Goal: Task Accomplishment & Management: Use online tool/utility

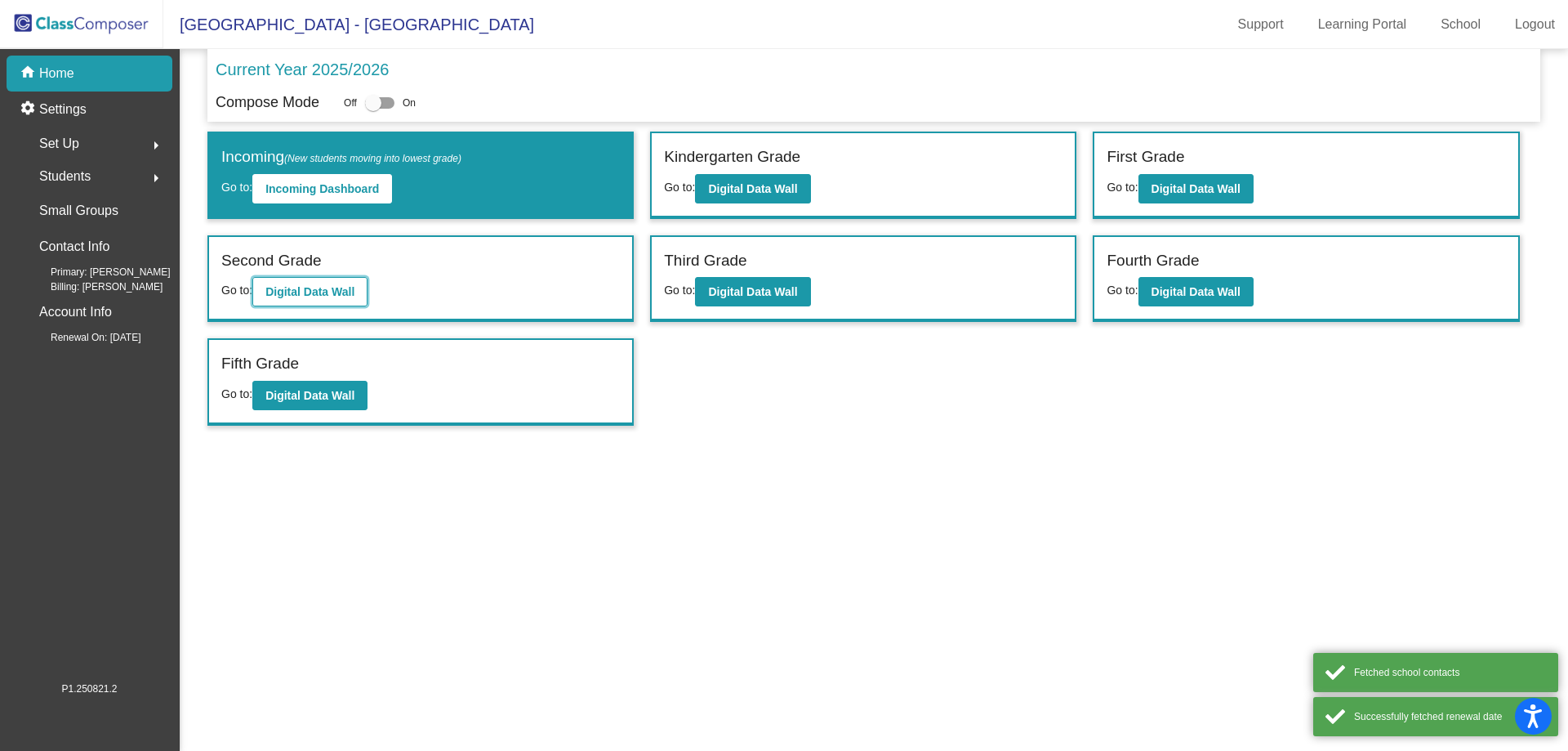
click at [270, 288] on b "Digital Data Wall" at bounding box center [310, 292] width 89 height 13
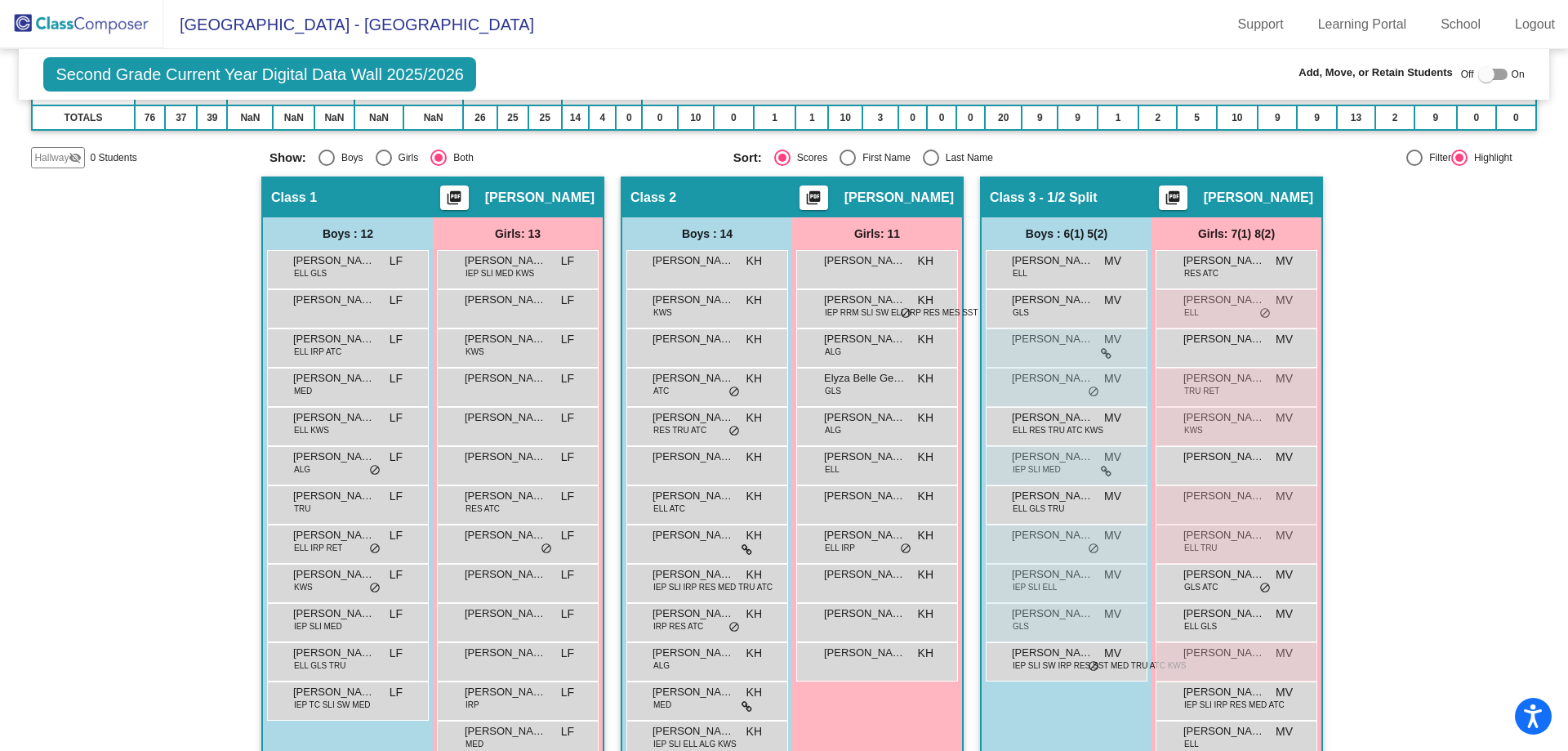
scroll to position [245, 0]
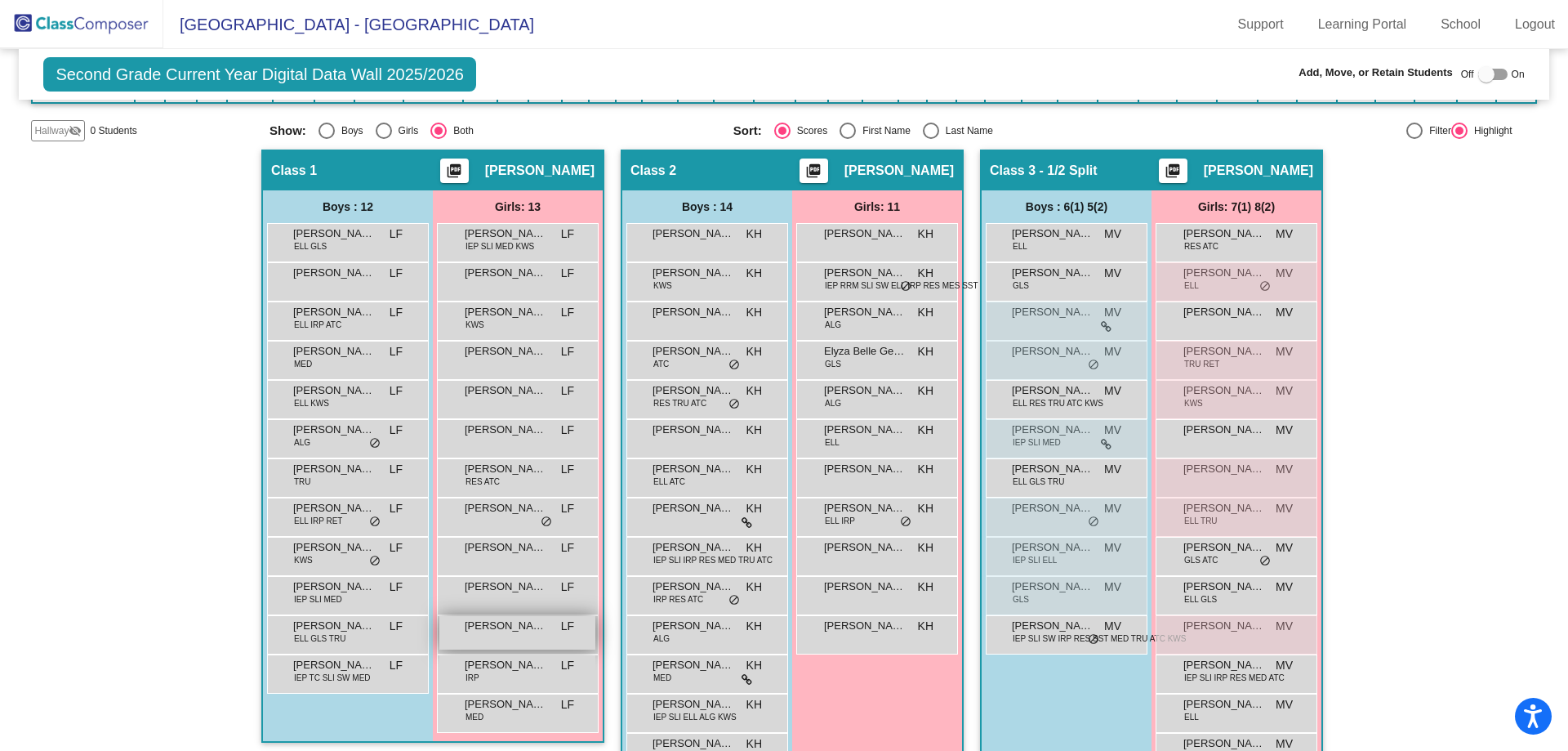
click at [472, 624] on span "[PERSON_NAME]" at bounding box center [505, 626] width 82 height 16
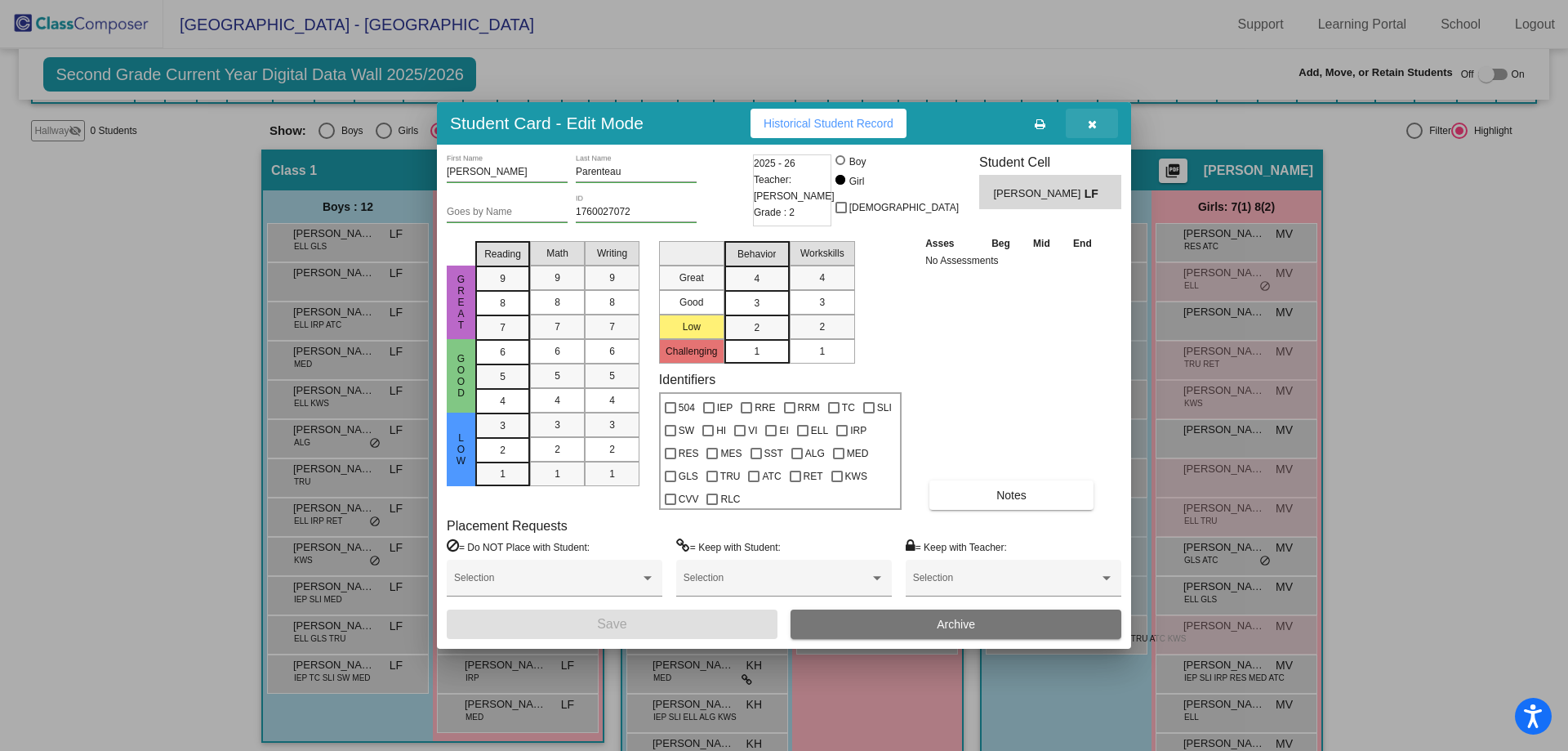
click at [1102, 127] on button "button" at bounding box center [1091, 122] width 52 height 29
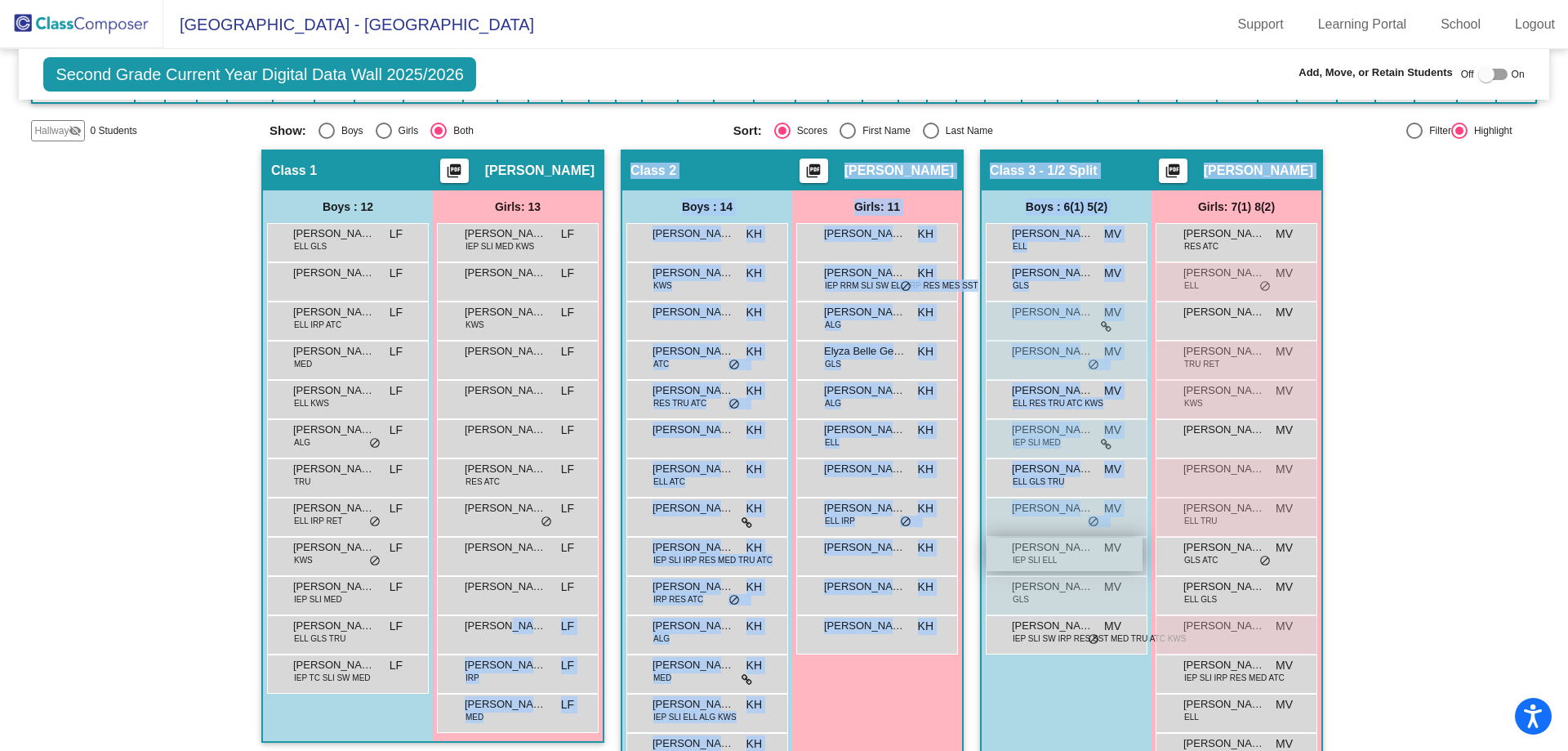
drag, startPoint x: 493, startPoint y: 627, endPoint x: 1075, endPoint y: 538, distance: 588.8
click at [1122, 563] on div "Hallway - Hallway Class picture_as_pdf Add Student First Name Last Name Student…" at bounding box center [784, 494] width 1505 height 688
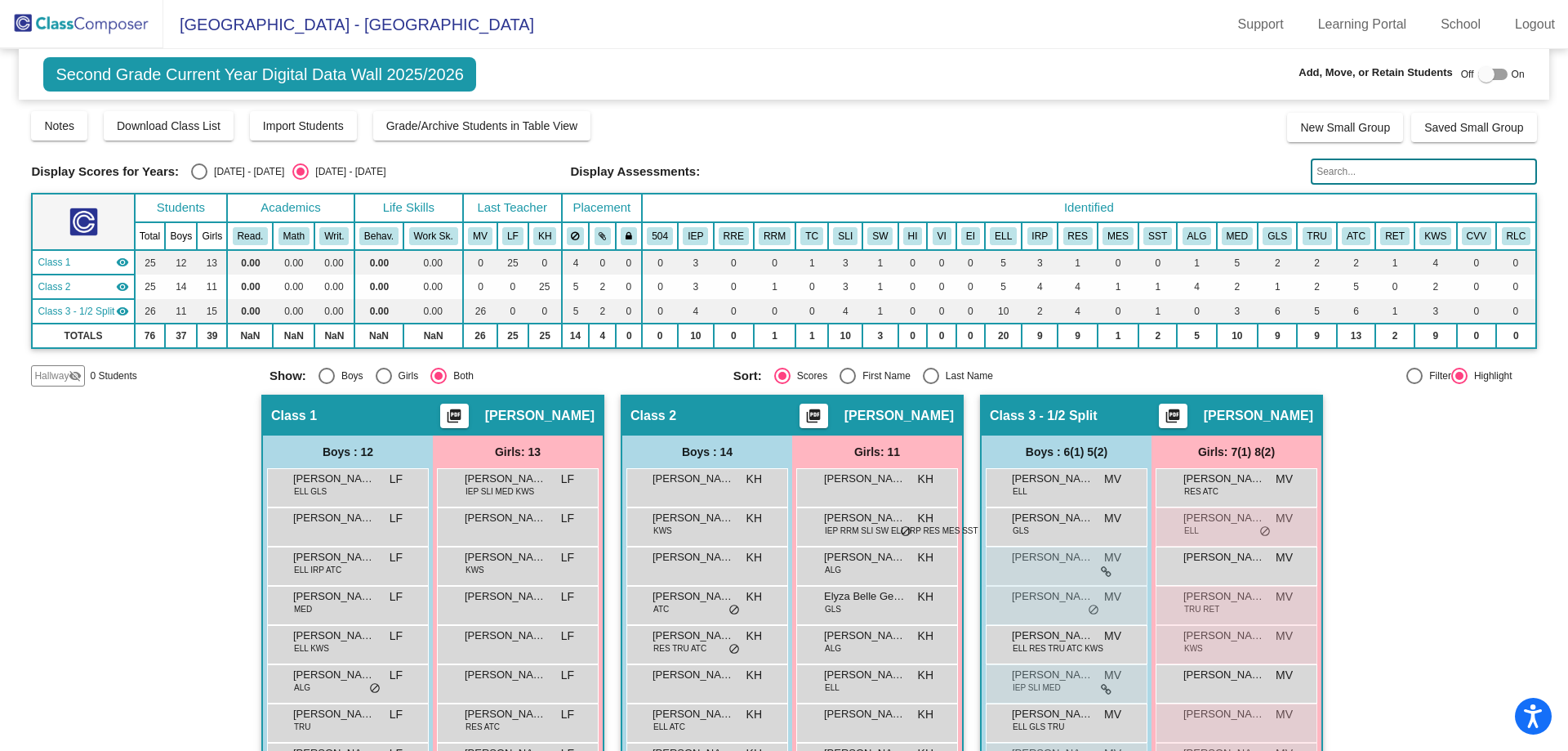
click at [1483, 73] on div at bounding box center [1485, 73] width 16 height 16
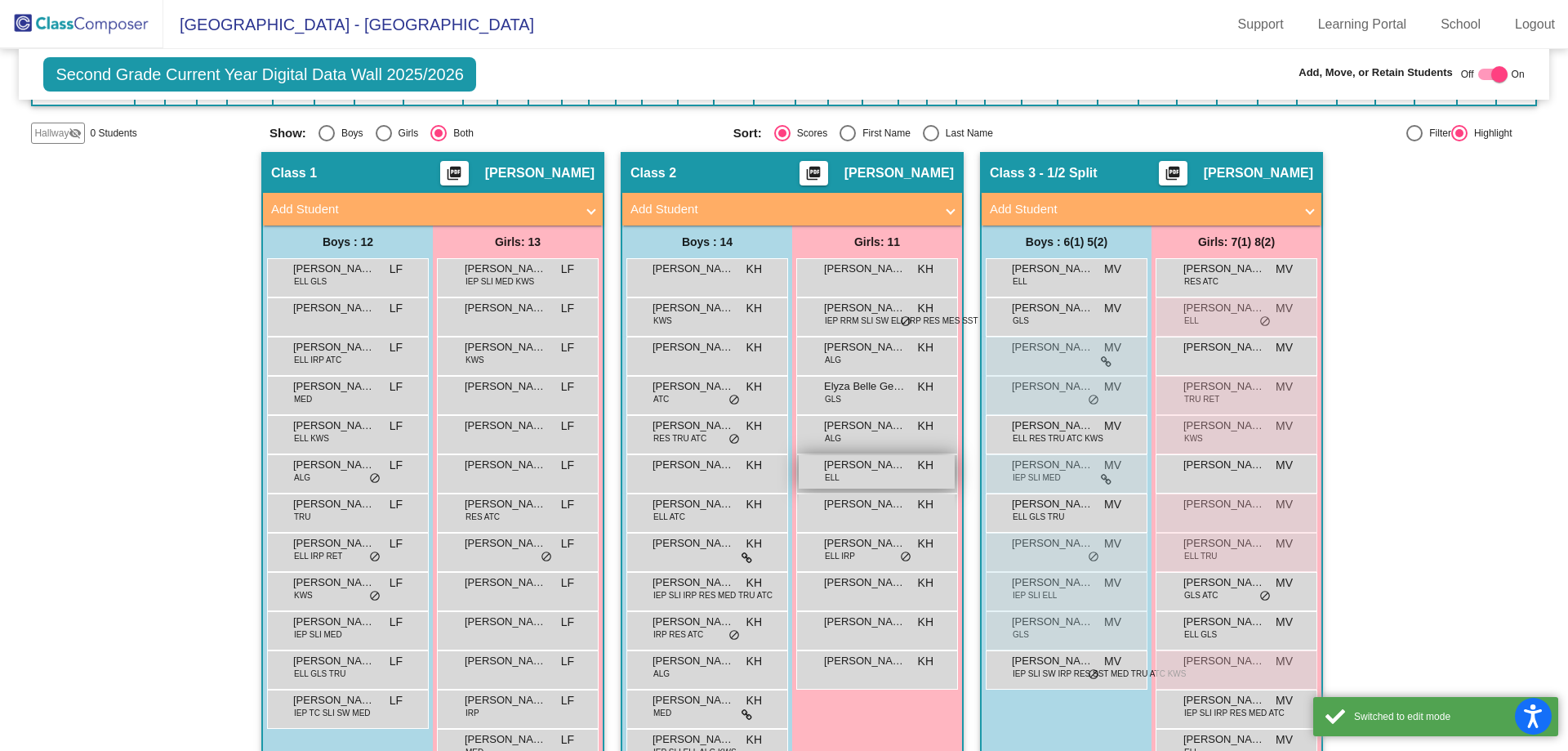
scroll to position [327, 0]
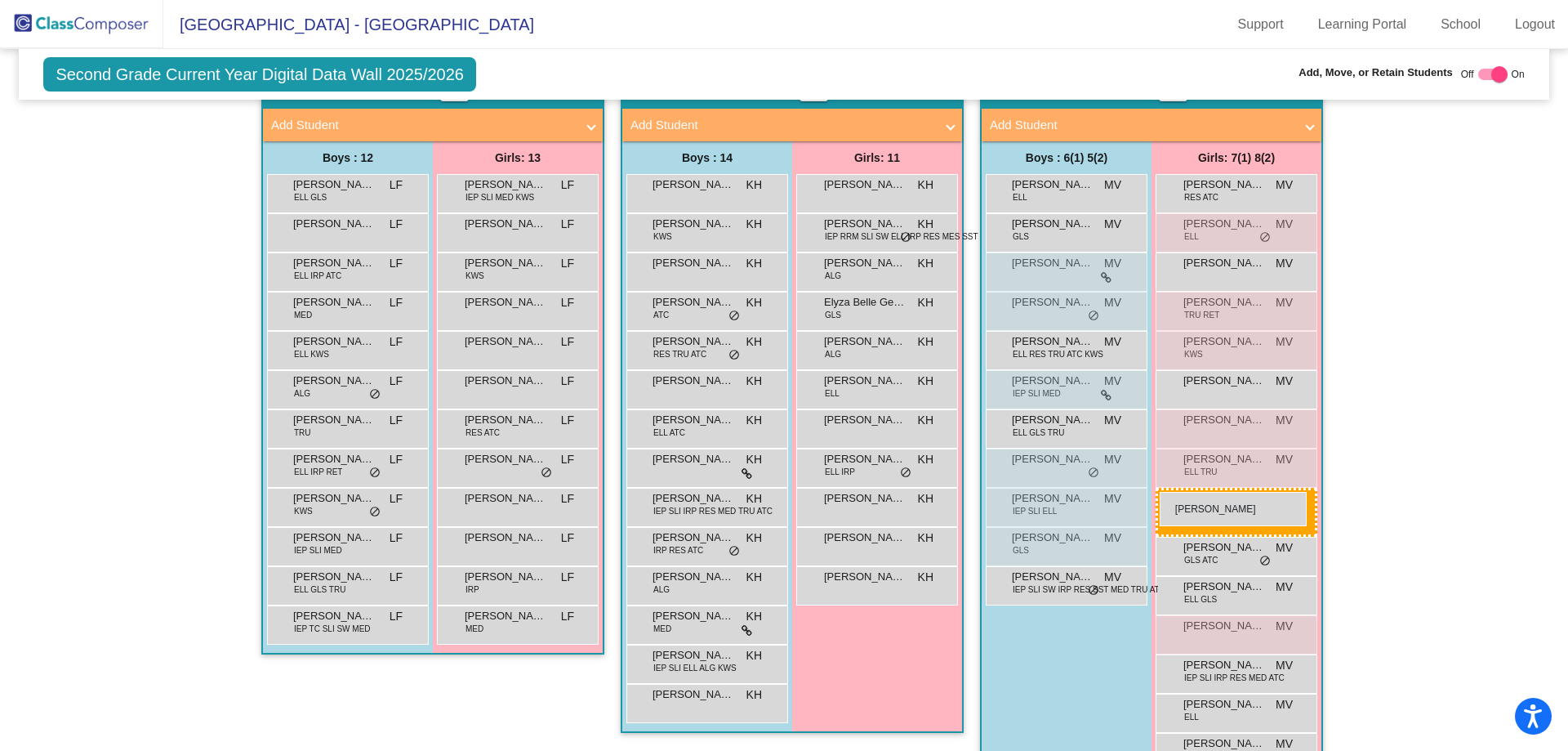
drag, startPoint x: 499, startPoint y: 587, endPoint x: 1159, endPoint y: 492, distance: 666.8
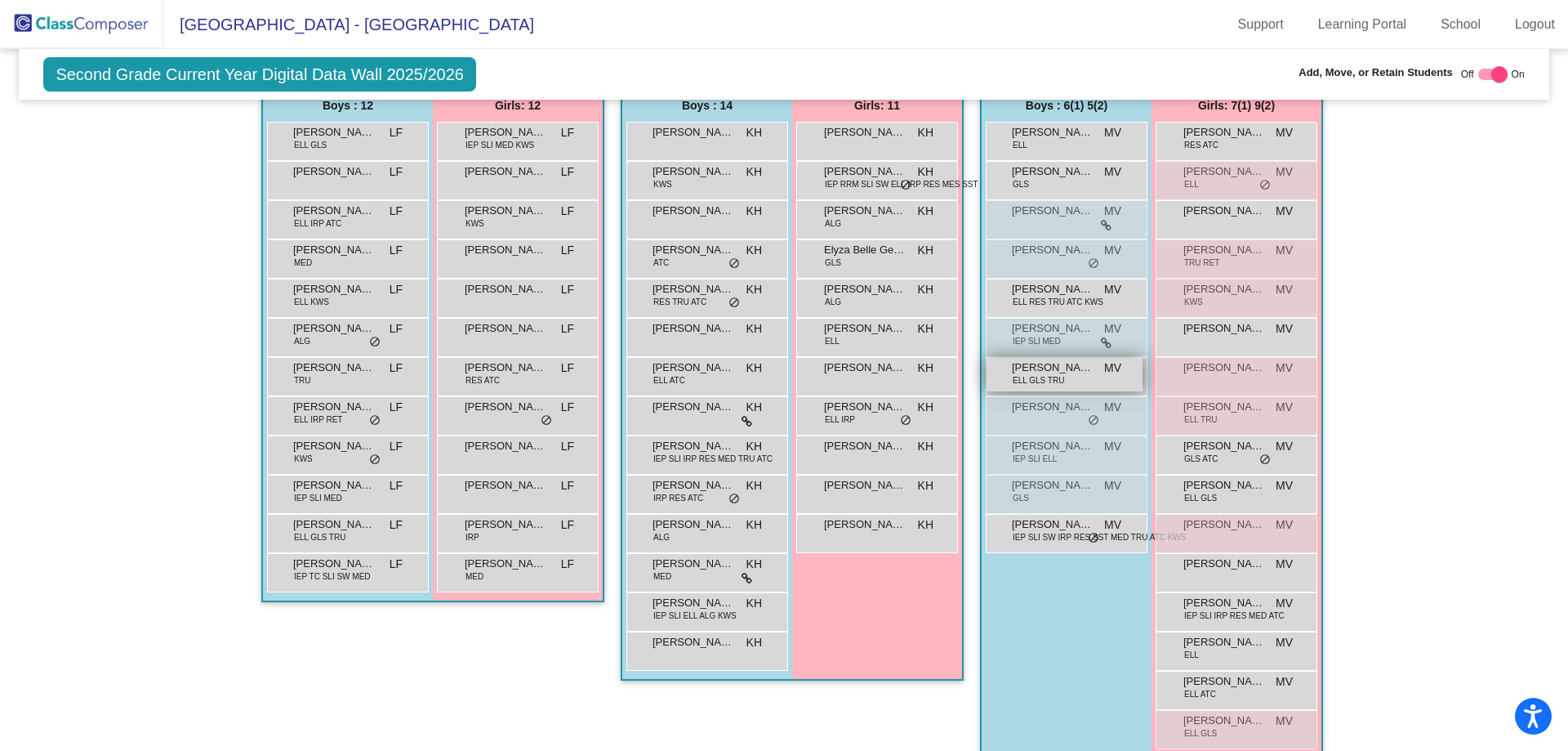
scroll to position [403, 0]
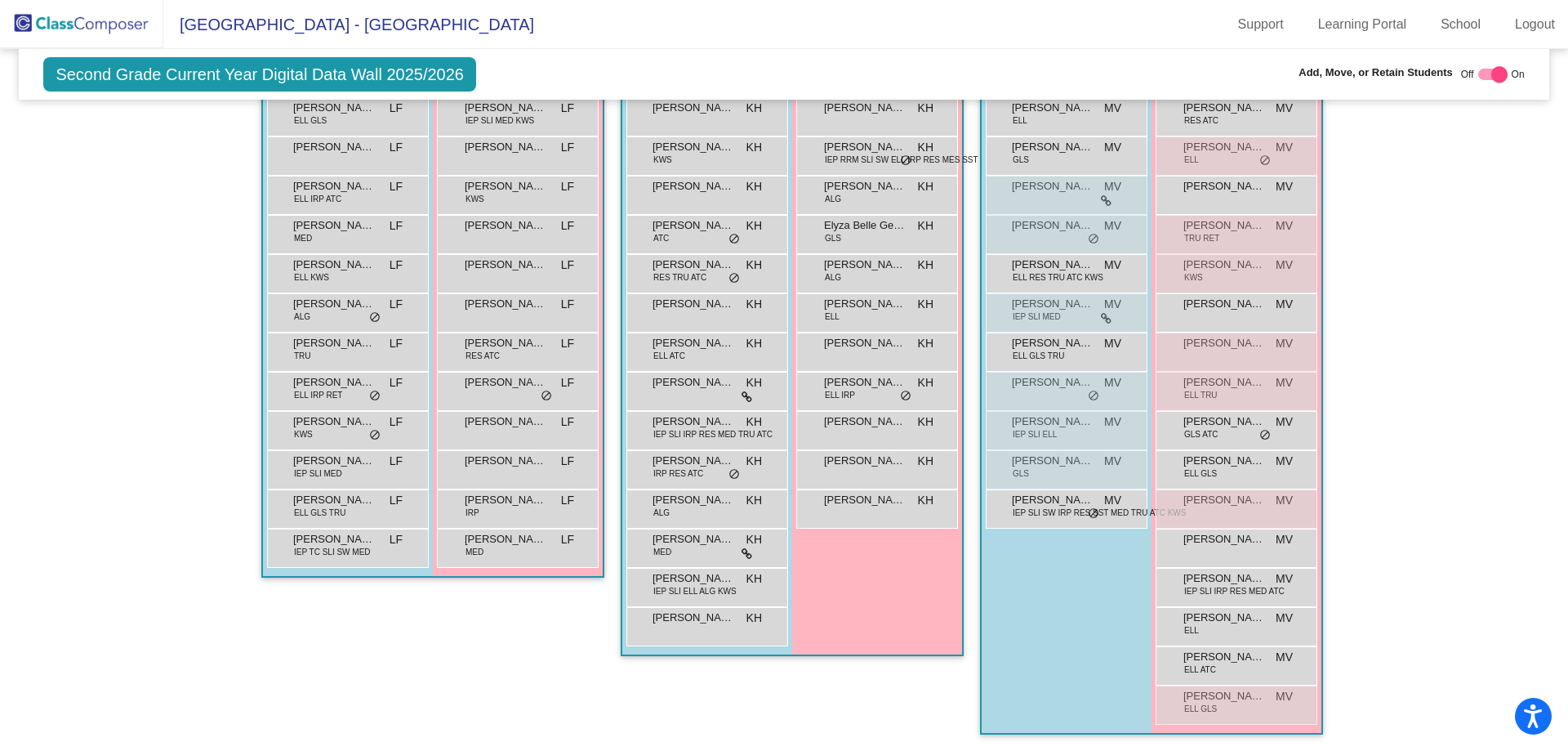
click at [319, 680] on div "Class 1 picture_as_pdf [PERSON_NAME] Add Student First Name Last Name Student I…" at bounding box center [432, 370] width 343 height 759
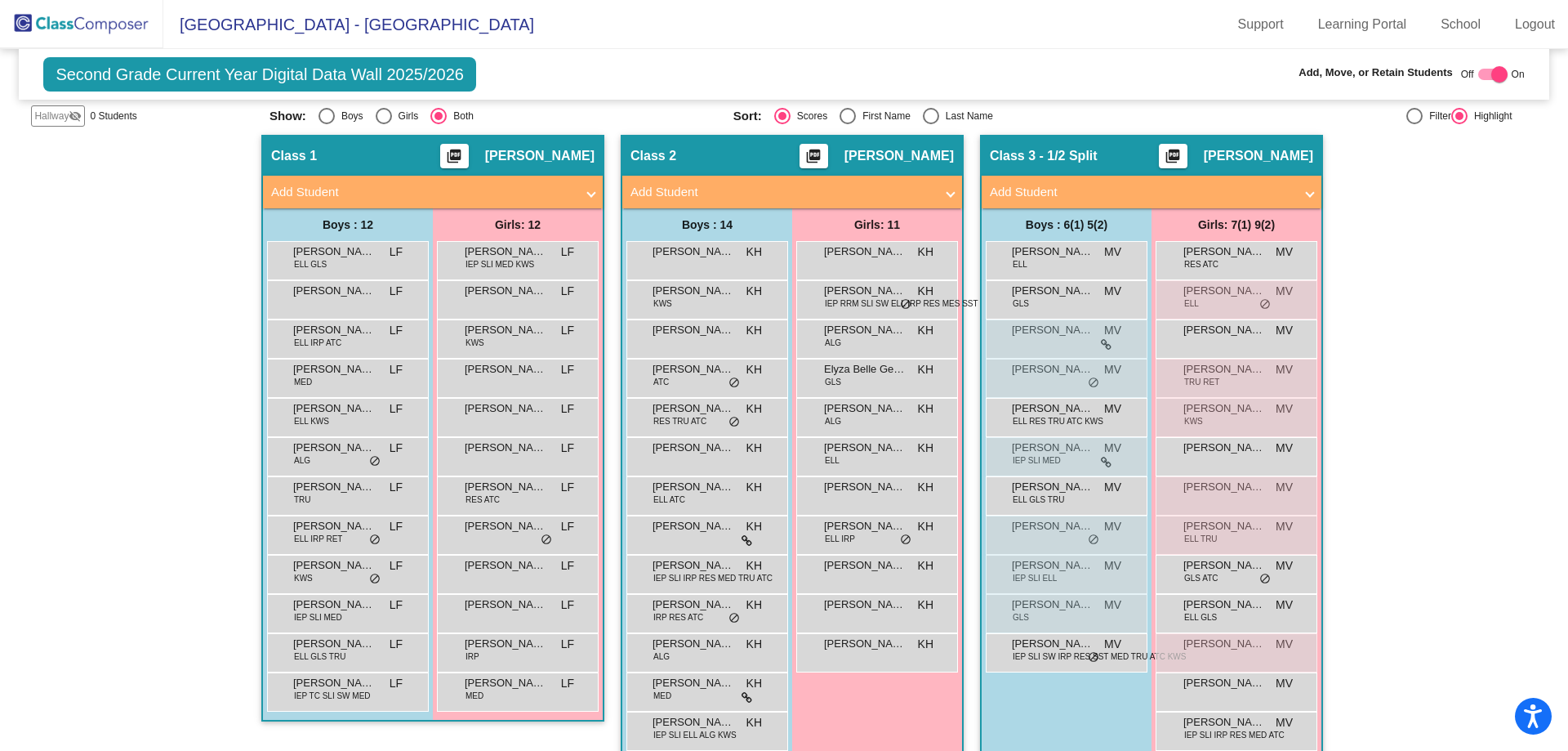
scroll to position [0, 0]
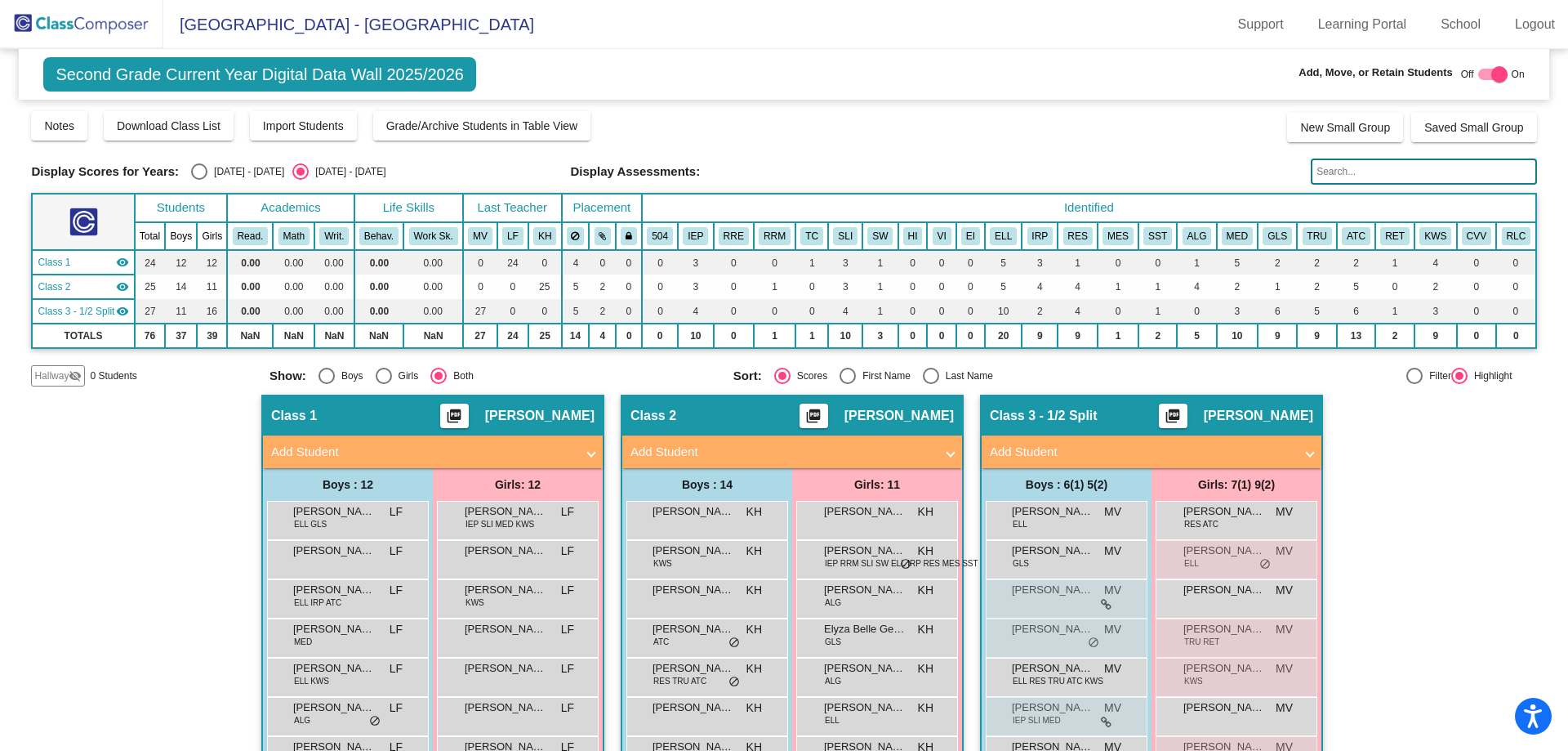
click at [1491, 75] on div at bounding box center [1498, 73] width 16 height 16
checkbox input "false"
